Goal: Register for event/course

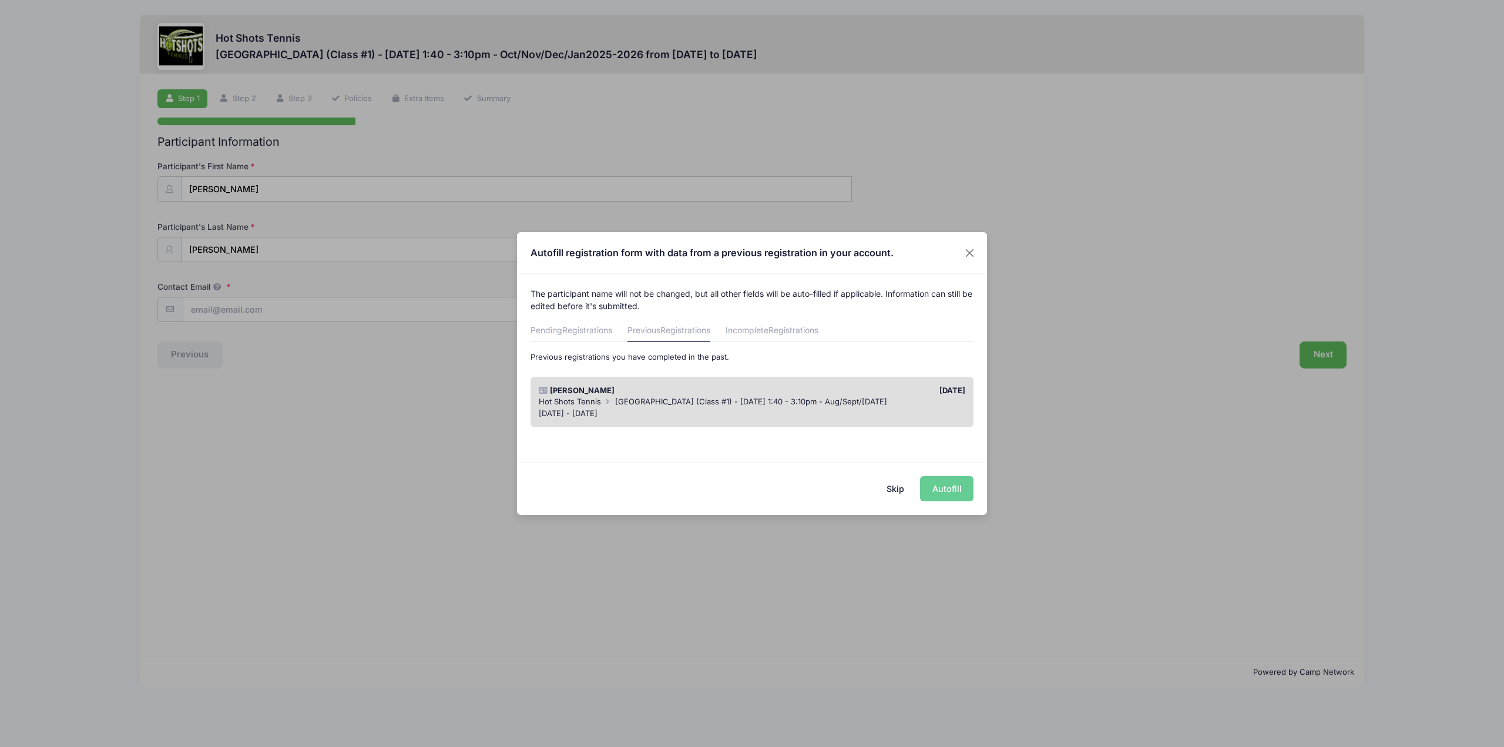
click at [791, 415] on div "[DATE] - [DATE]" at bounding box center [752, 414] width 427 height 12
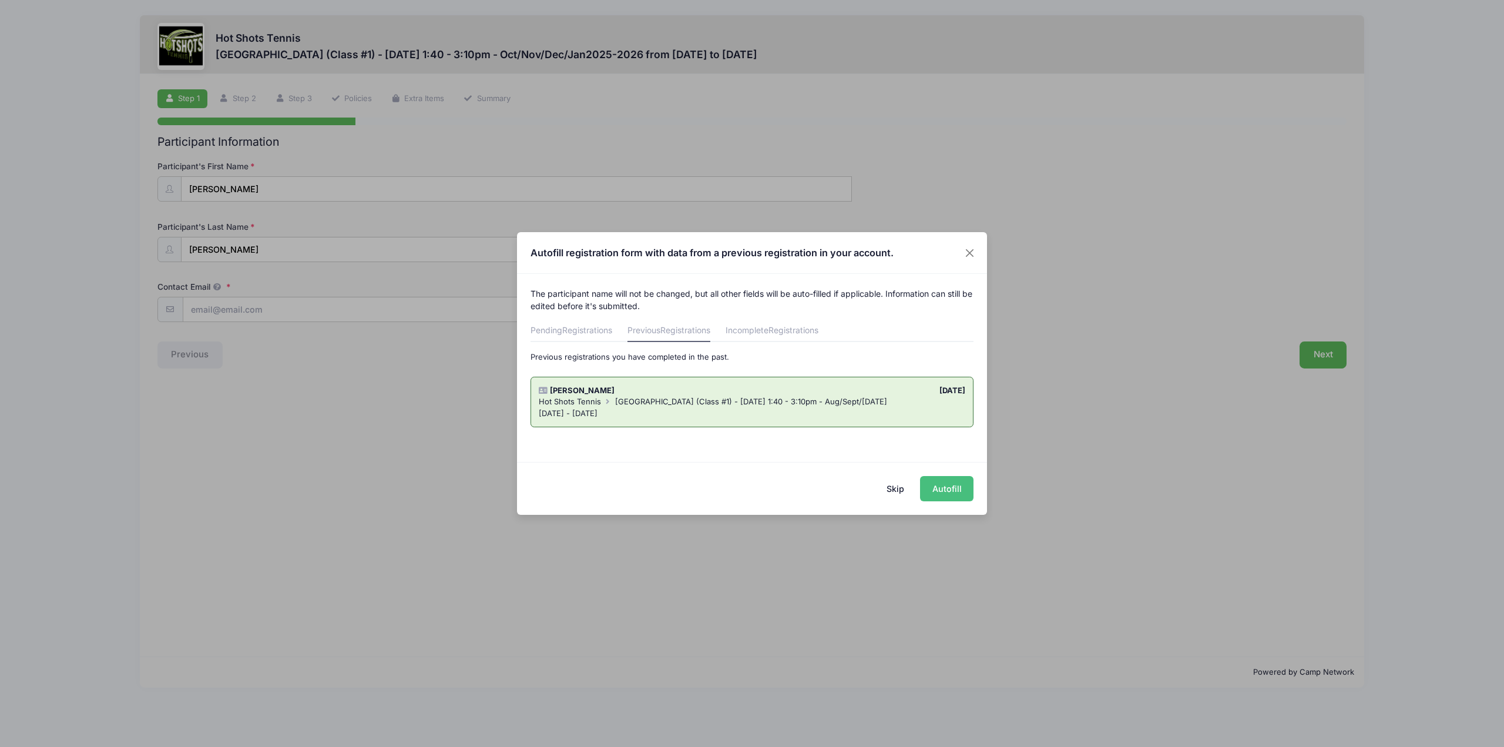
click at [942, 496] on button "Autofill" at bounding box center [946, 488] width 53 height 25
type input "[EMAIL_ADDRESS][DOMAIN_NAME]"
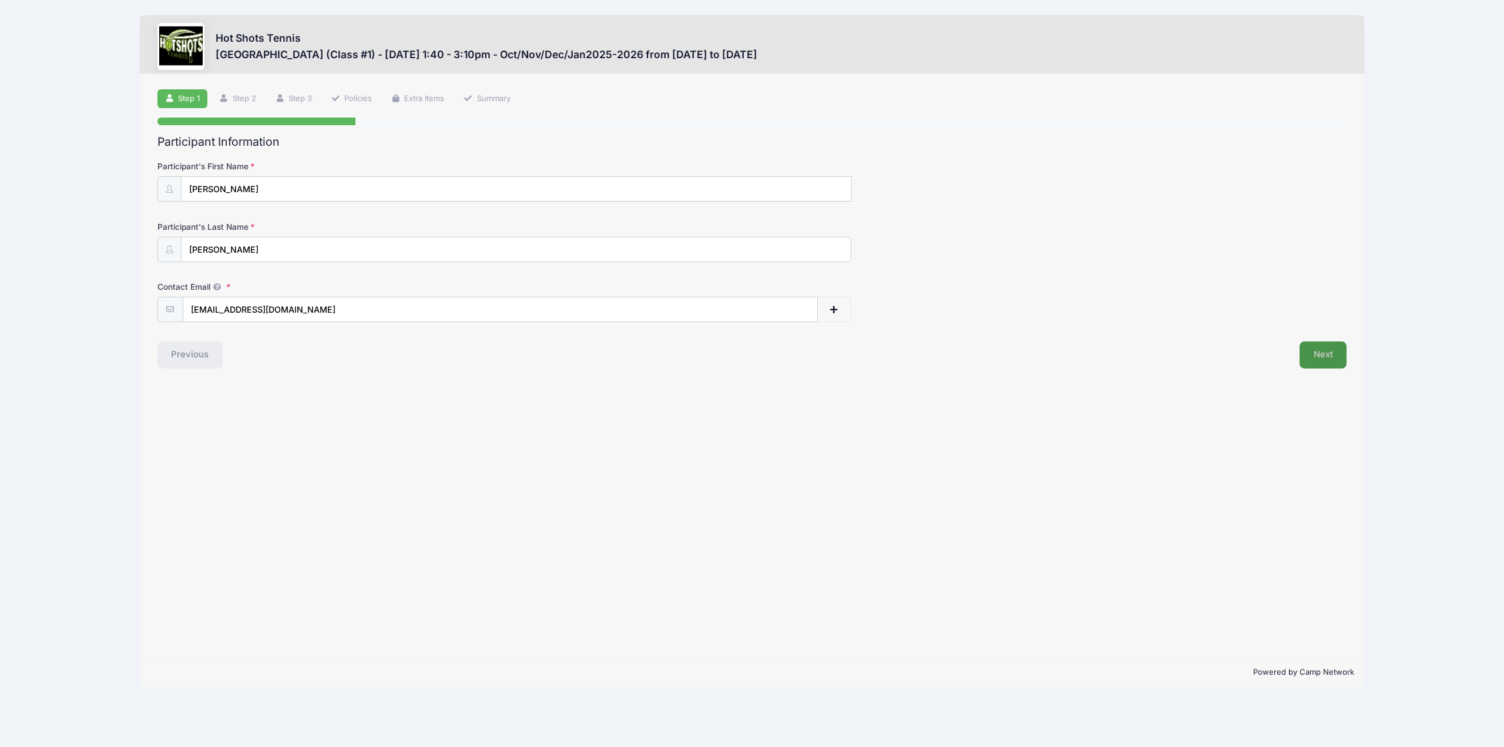
click at [1328, 361] on button "Next" at bounding box center [1324, 354] width 48 height 27
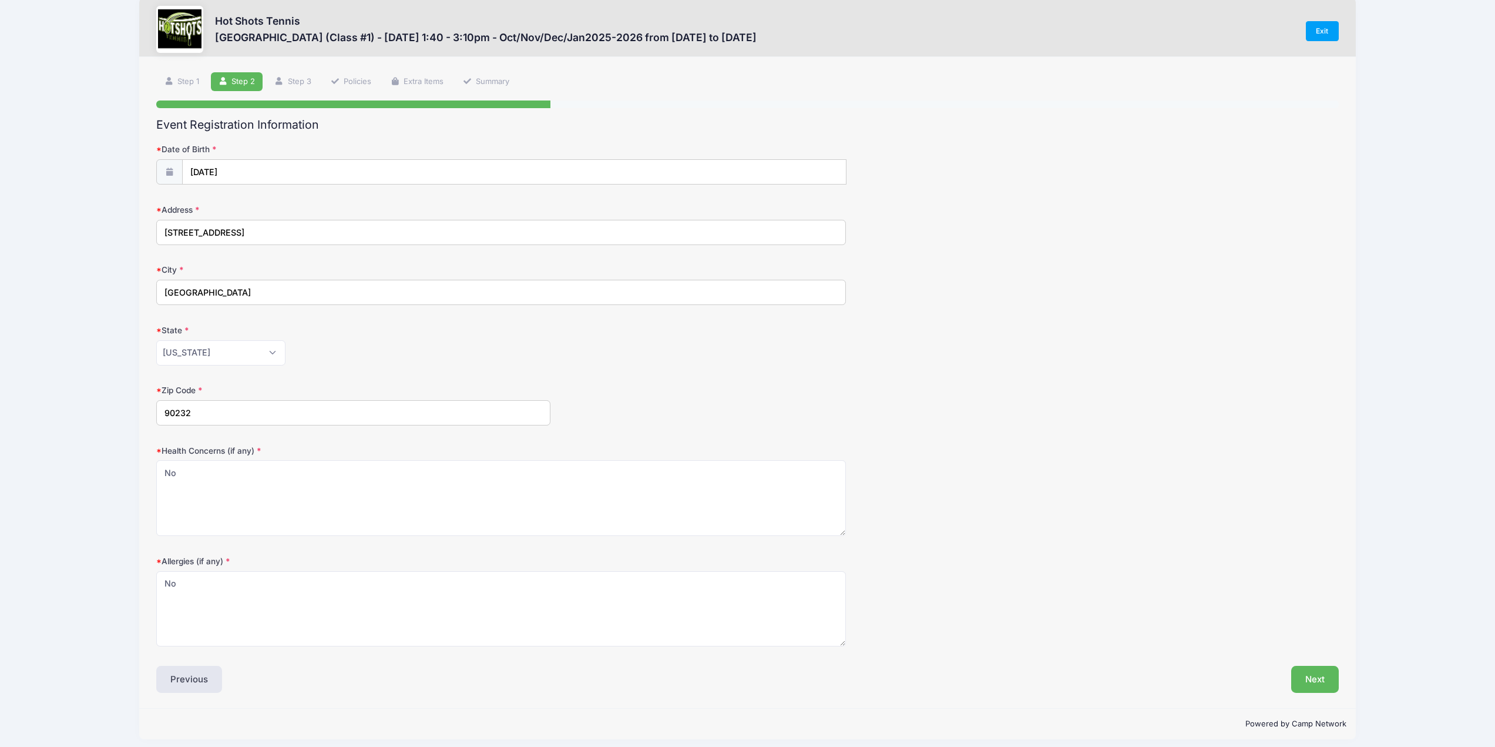
scroll to position [25, 0]
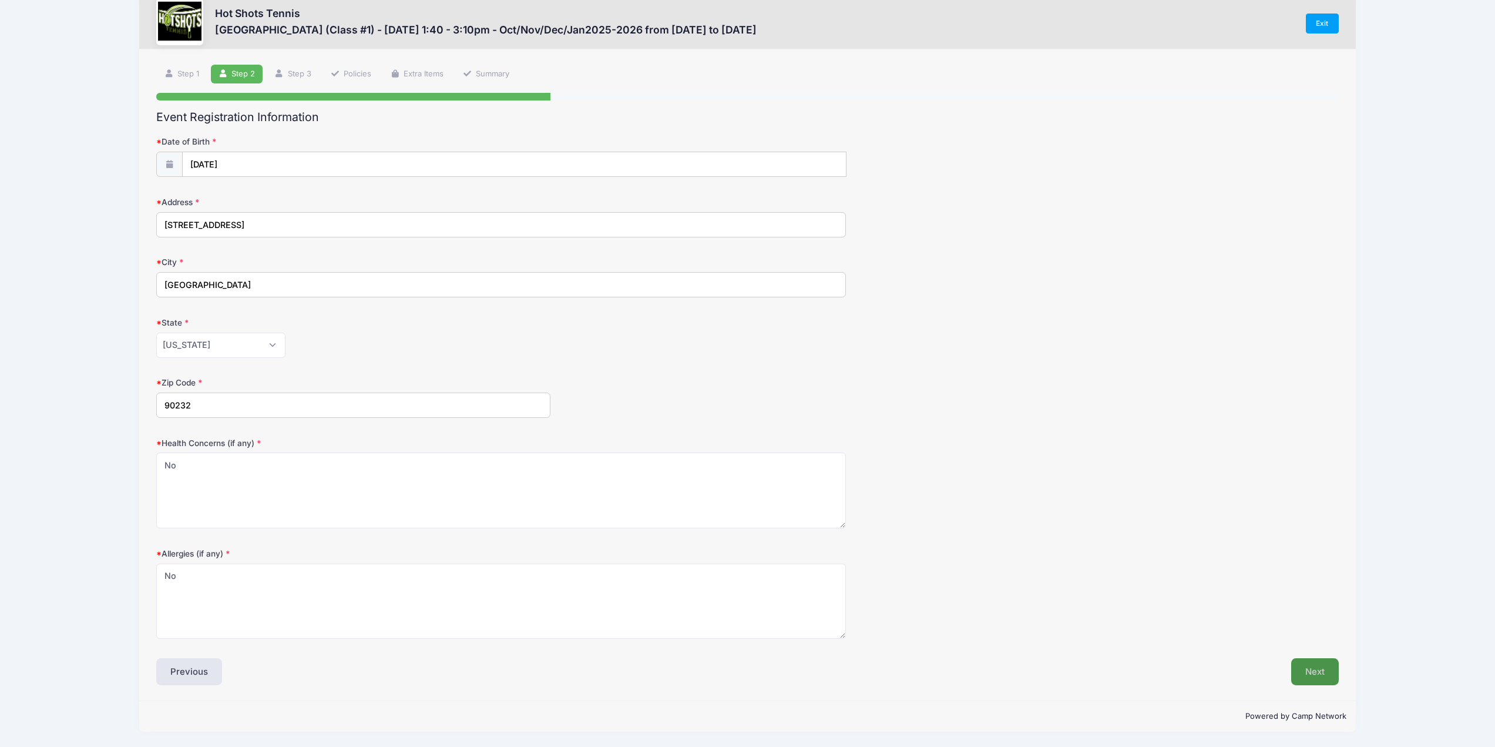
drag, startPoint x: 1300, startPoint y: 676, endPoint x: 1294, endPoint y: 674, distance: 6.1
click at [1294, 674] on button "Next" at bounding box center [1315, 671] width 48 height 27
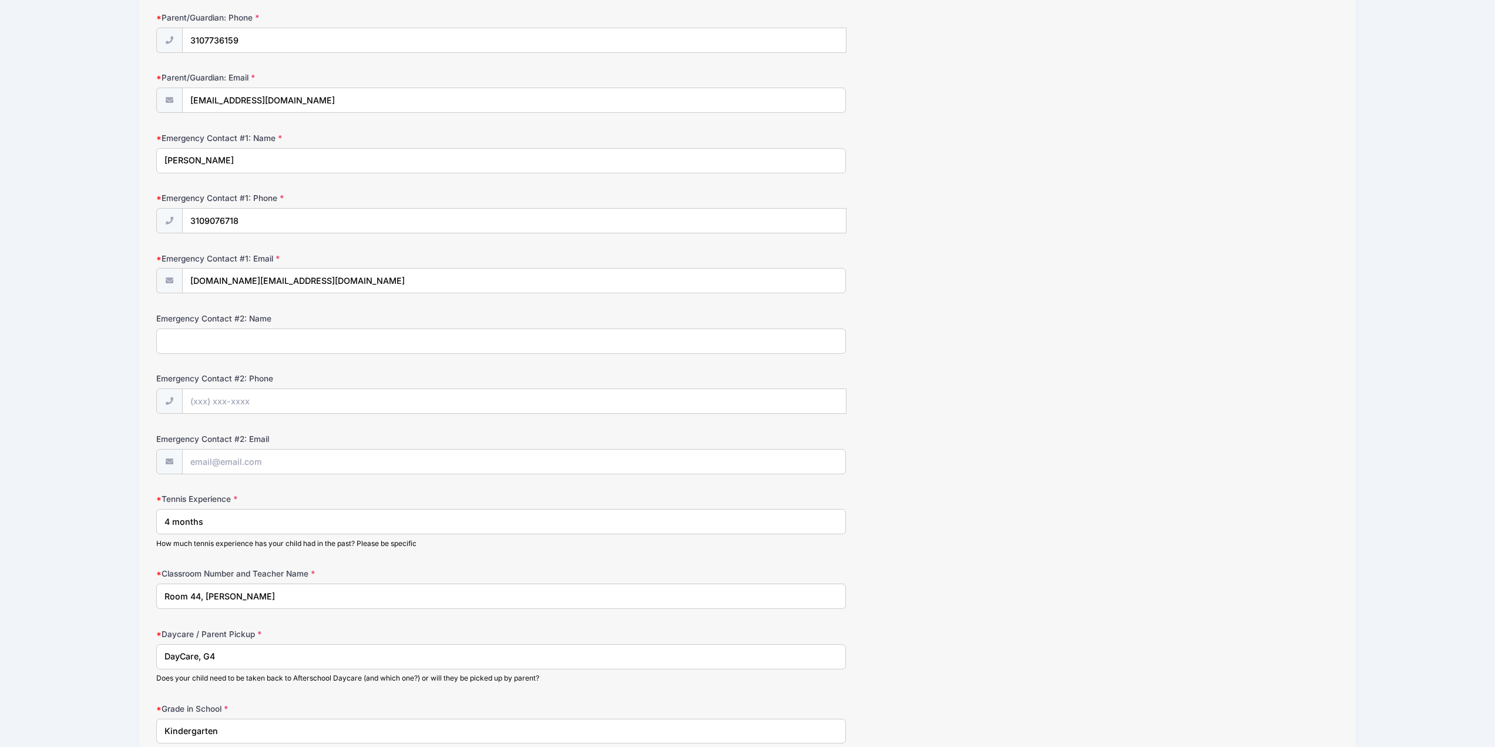
scroll to position [328, 0]
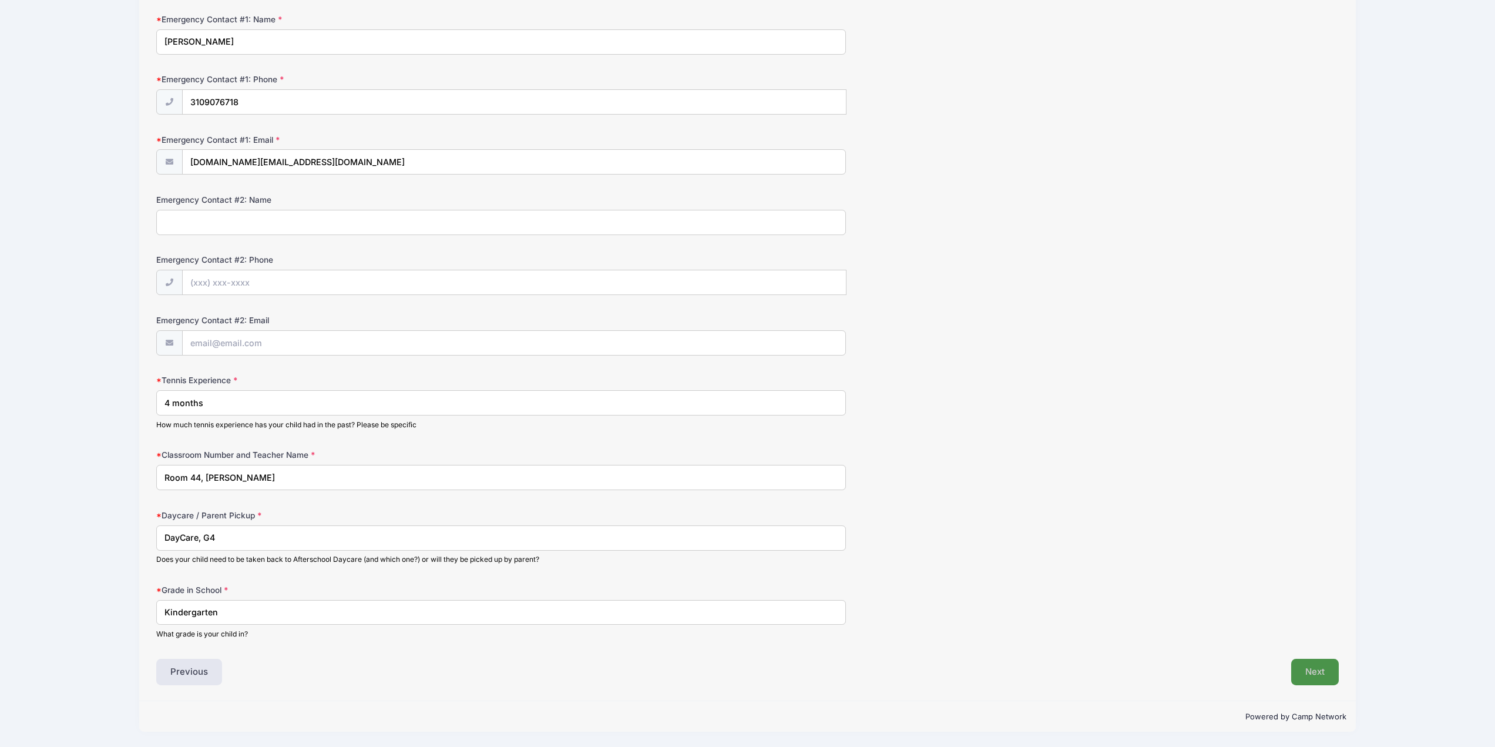
click at [1317, 670] on button "Next" at bounding box center [1315, 672] width 48 height 27
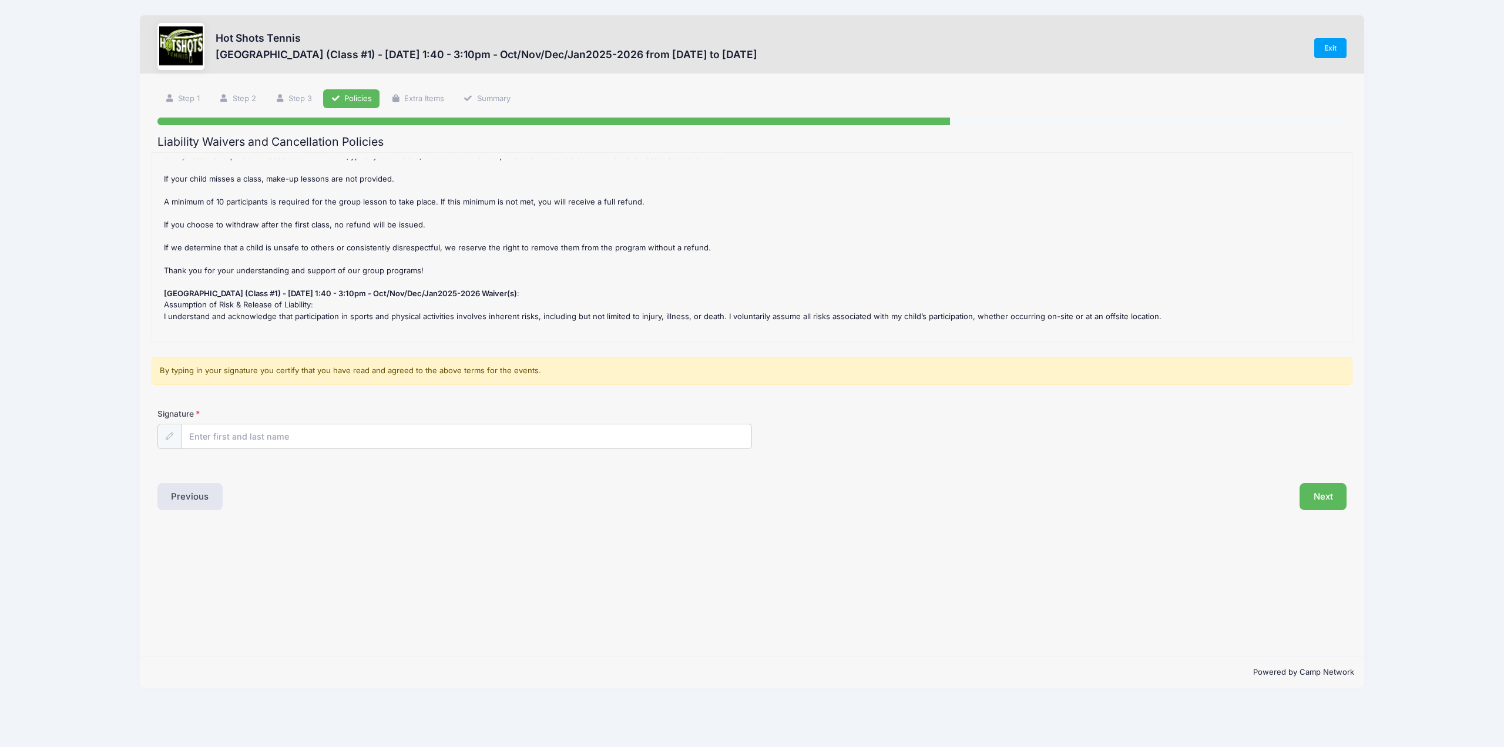
scroll to position [0, 0]
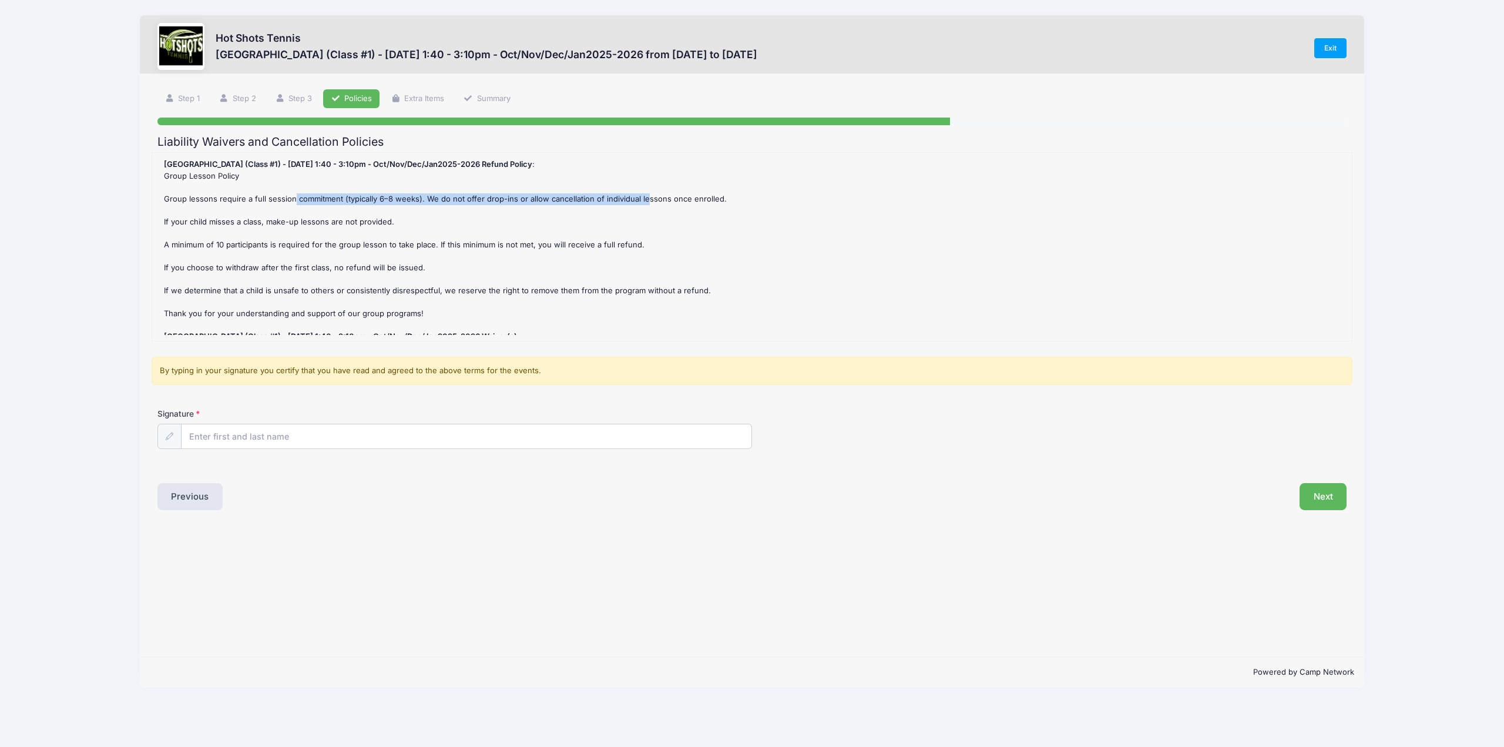
drag, startPoint x: 355, startPoint y: 200, endPoint x: 662, endPoint y: 215, distance: 306.5
click at [643, 199] on div "[GEOGRAPHIC_DATA] (Class #1) - [DATE] 1:40 - 3:10pm - Oct/Nov/Dec/Jan2025-2026 …" at bounding box center [752, 247] width 1188 height 176
click at [662, 224] on div "[GEOGRAPHIC_DATA] (Class #1) - [DATE] 1:40 - 3:10pm - Oct/Nov/Dec/Jan2025-2026 …" at bounding box center [752, 247] width 1188 height 176
drag, startPoint x: 588, startPoint y: 190, endPoint x: 827, endPoint y: 209, distance: 239.8
click at [807, 205] on div "[GEOGRAPHIC_DATA] (Class #1) - [DATE] 1:40 - 3:10pm - Oct/Nov/Dec/Jan2025-2026 …" at bounding box center [752, 247] width 1188 height 176
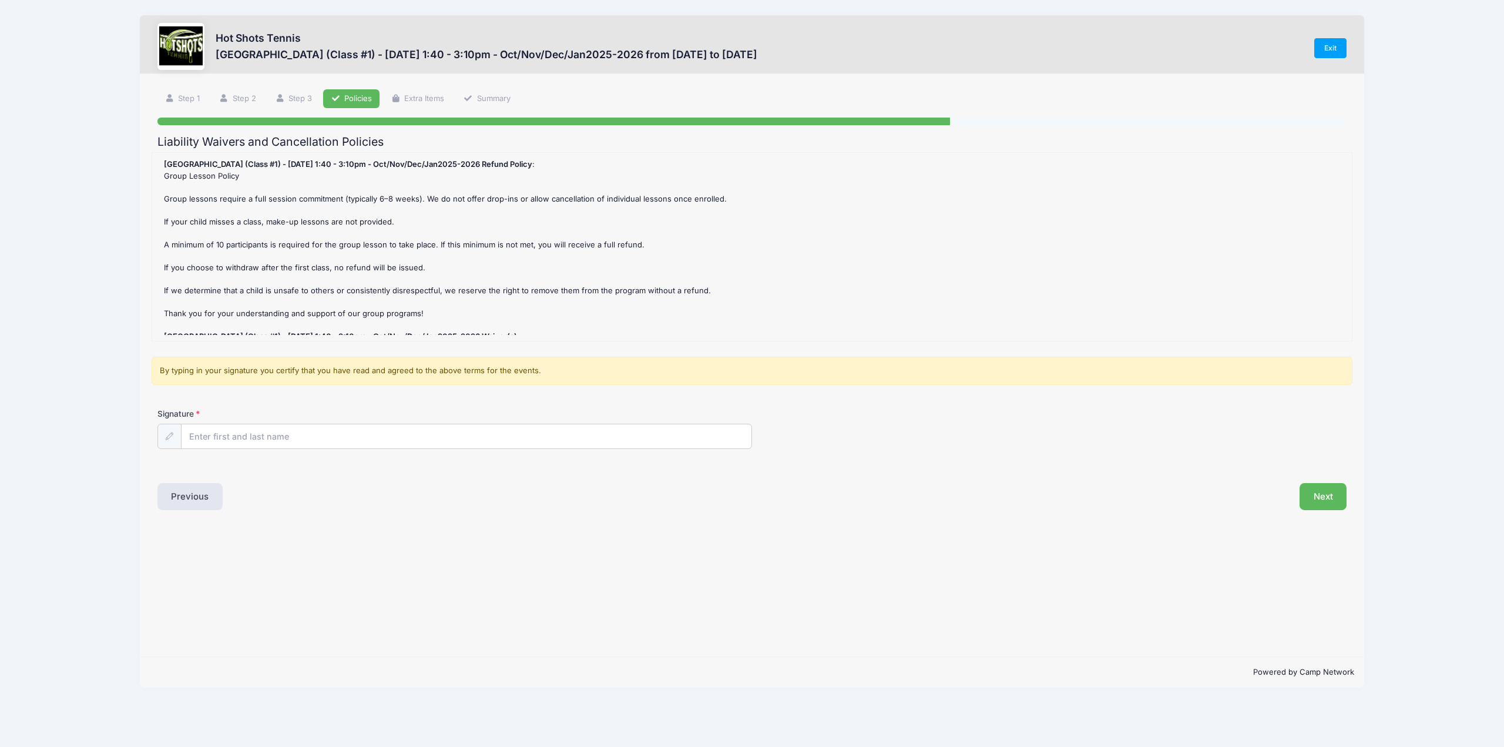
click at [743, 254] on div "[GEOGRAPHIC_DATA] (Class #1) - [DATE] 1:40 - 3:10pm - Oct/Nov/Dec/Jan2025-2026 …" at bounding box center [752, 247] width 1188 height 176
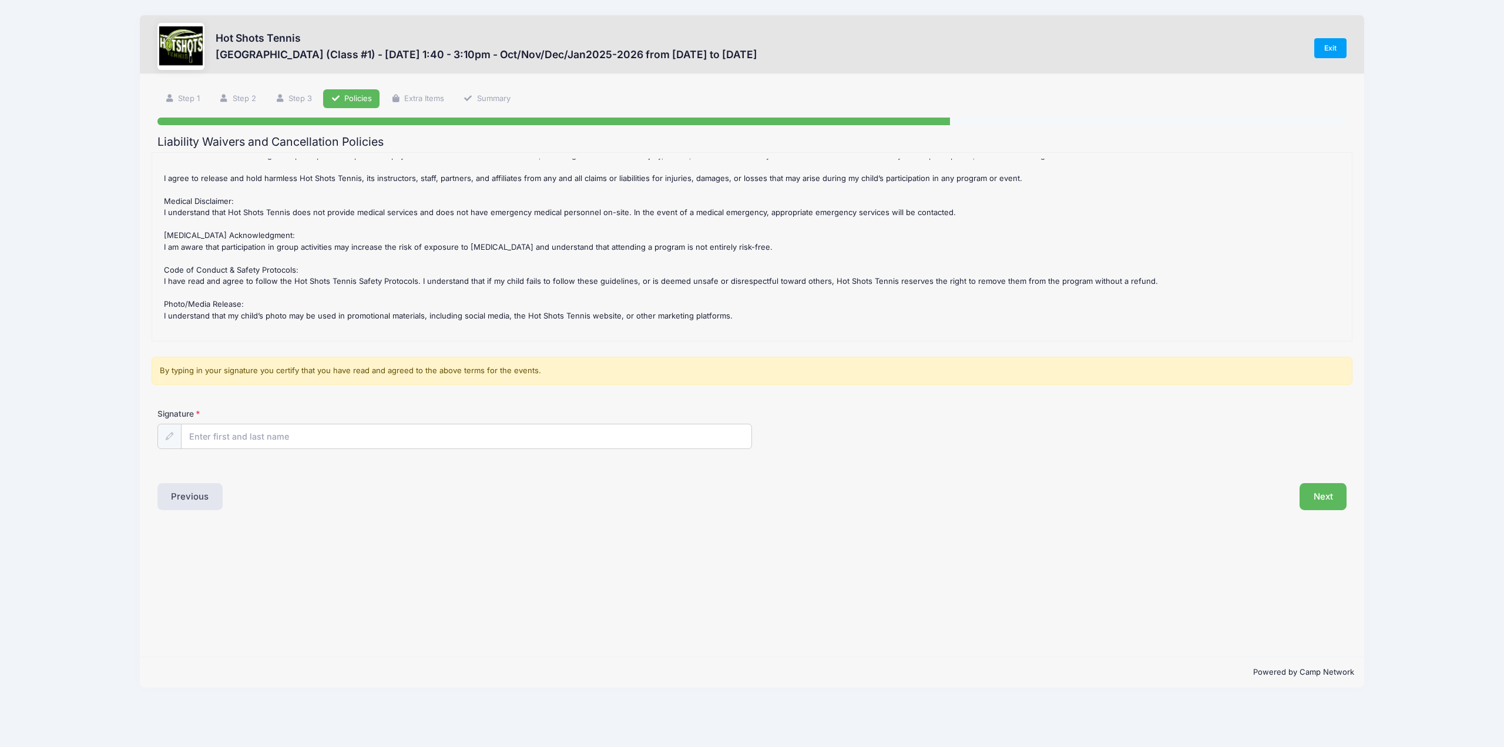
scroll to position [225, 0]
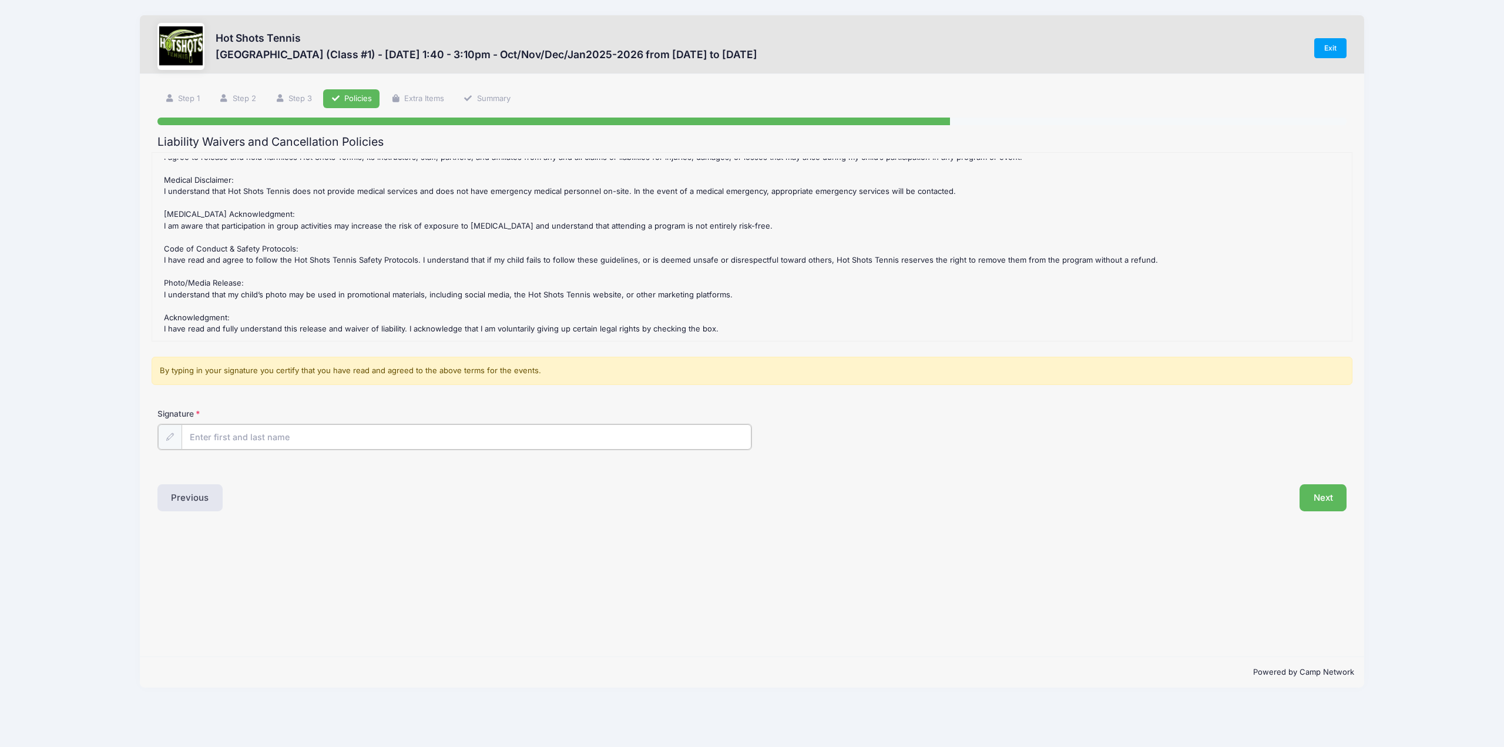
click at [327, 431] on input "Signature" at bounding box center [467, 436] width 570 height 25
type input "[PERSON_NAME]"
click at [1184, 501] on div "Next" at bounding box center [1052, 496] width 600 height 27
click at [1320, 499] on button "Next" at bounding box center [1324, 496] width 48 height 27
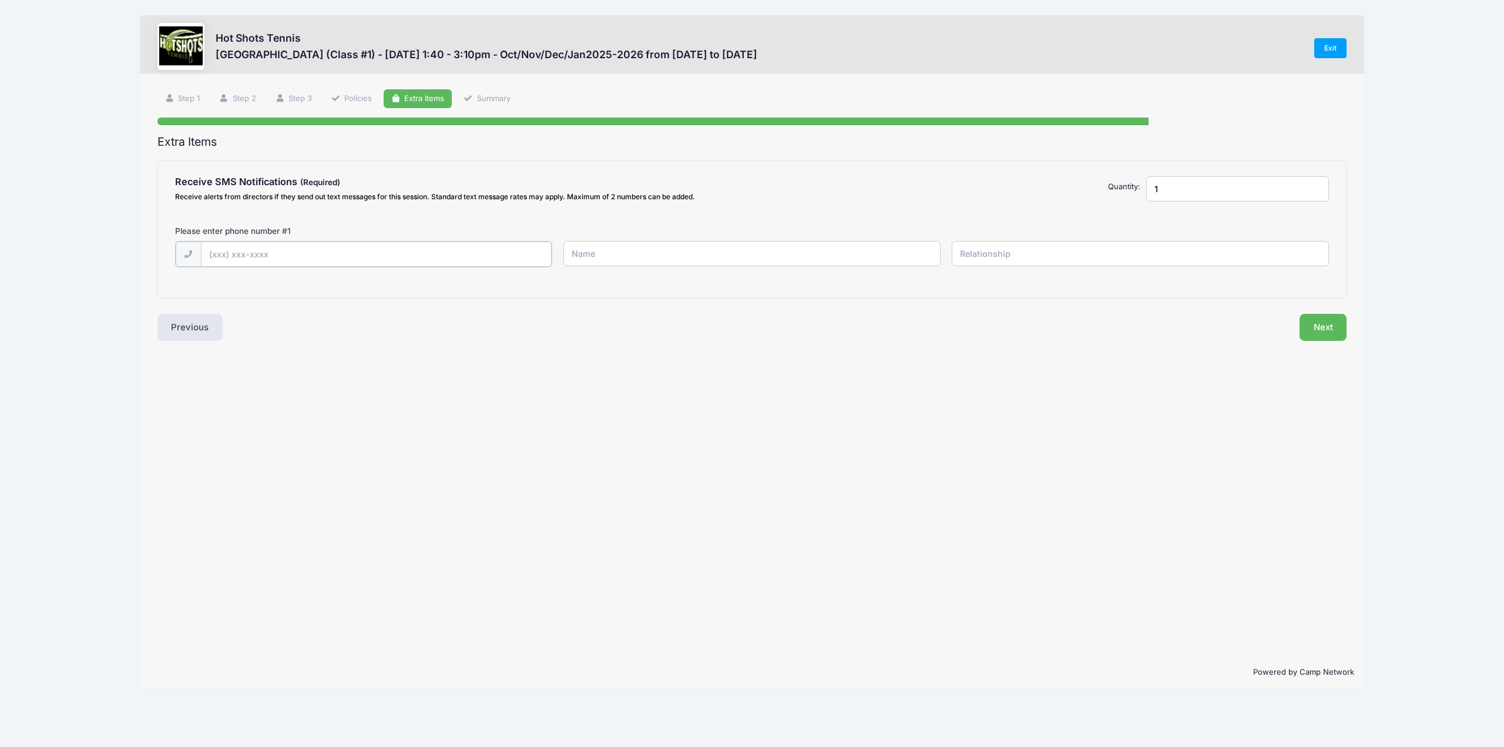
click at [350, 249] on input "text" at bounding box center [376, 253] width 351 height 25
